Goal: Information Seeking & Learning: Learn about a topic

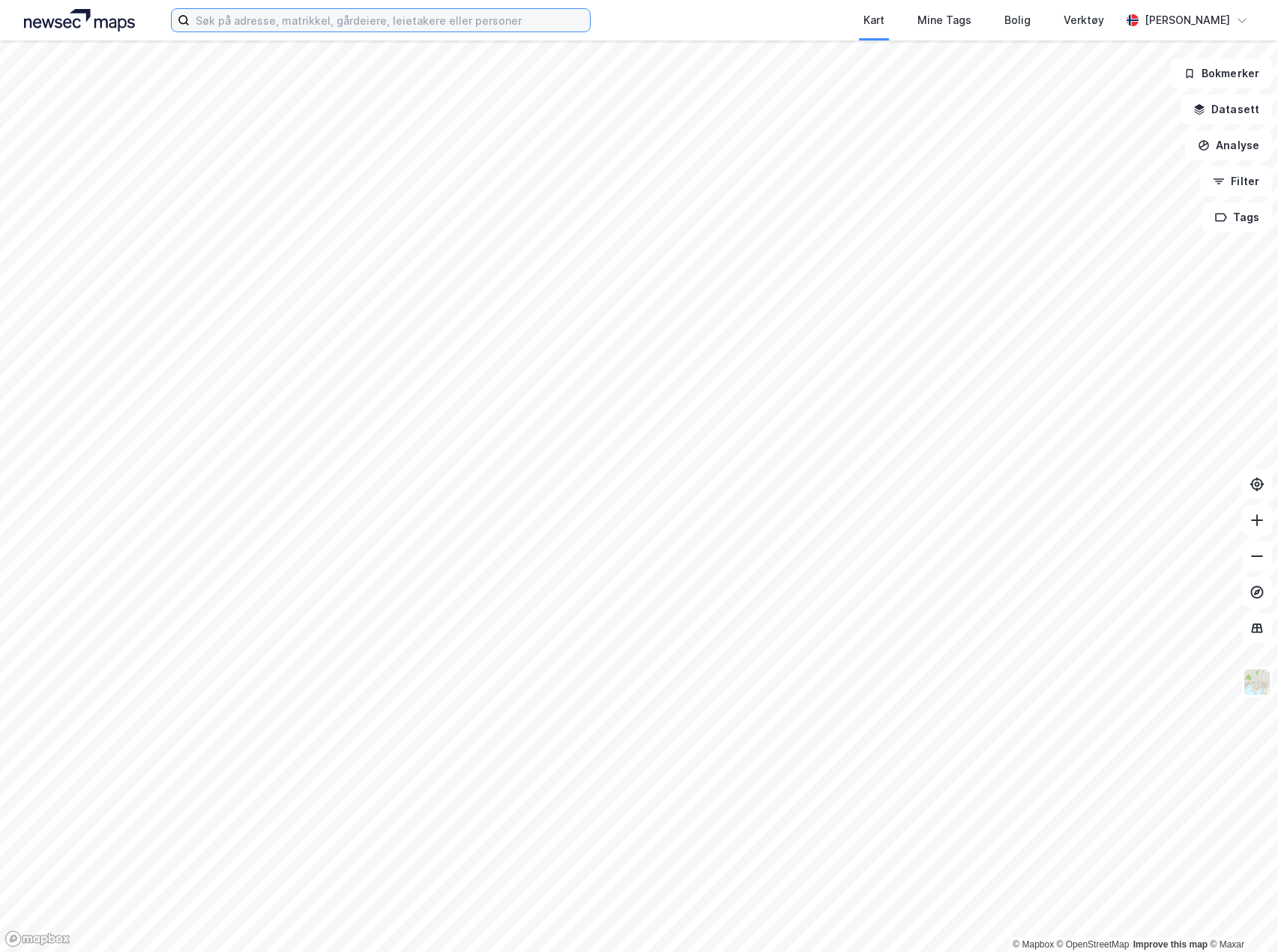
click at [283, 20] on input at bounding box center [390, 20] width 400 height 22
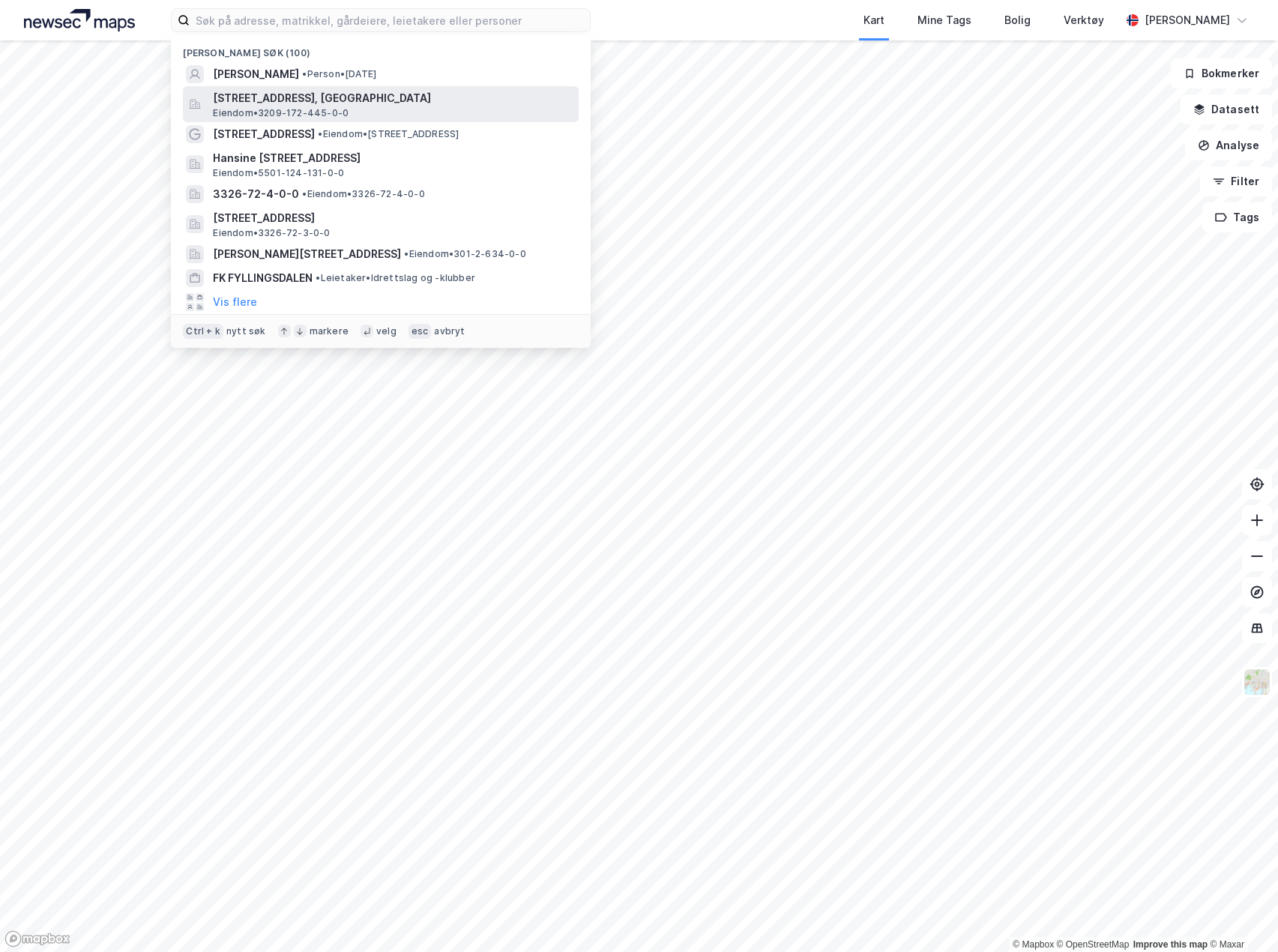
click at [283, 97] on span "[STREET_ADDRESS], [GEOGRAPHIC_DATA]" at bounding box center [393, 98] width 360 height 18
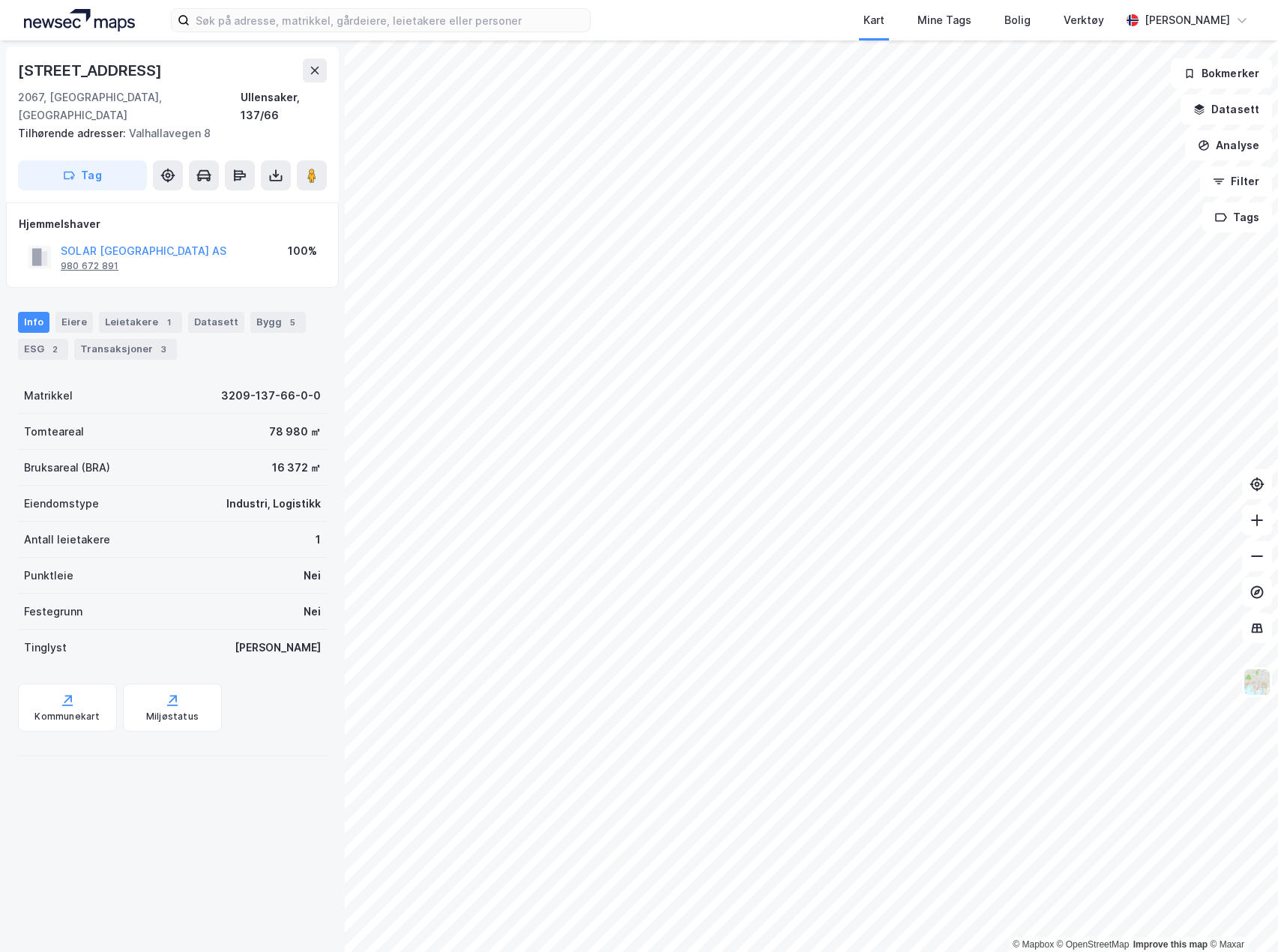
click at [112, 260] on div "980 672 891" at bounding box center [89, 265] width 58 height 12
